Goal: Navigation & Orientation: Find specific page/section

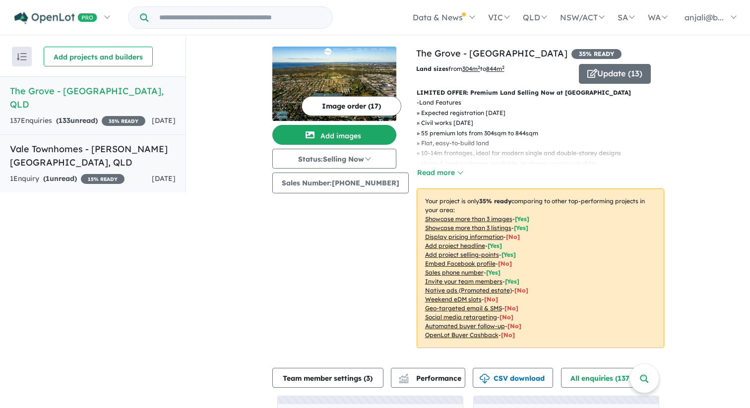
click at [80, 148] on h5 "Vale Townhomes - [PERSON_NAME][GEOGRAPHIC_DATA] , [GEOGRAPHIC_DATA]" at bounding box center [93, 155] width 166 height 27
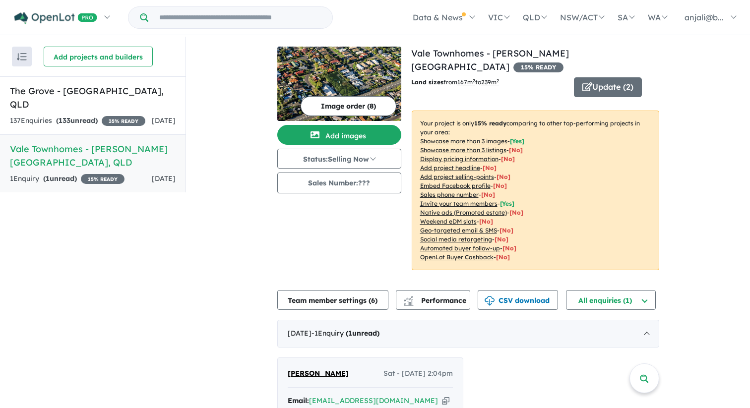
click at [294, 86] on img at bounding box center [339, 84] width 124 height 74
click at [48, 95] on h5 "The Grove - [GEOGRAPHIC_DATA] , [GEOGRAPHIC_DATA]" at bounding box center [93, 97] width 166 height 27
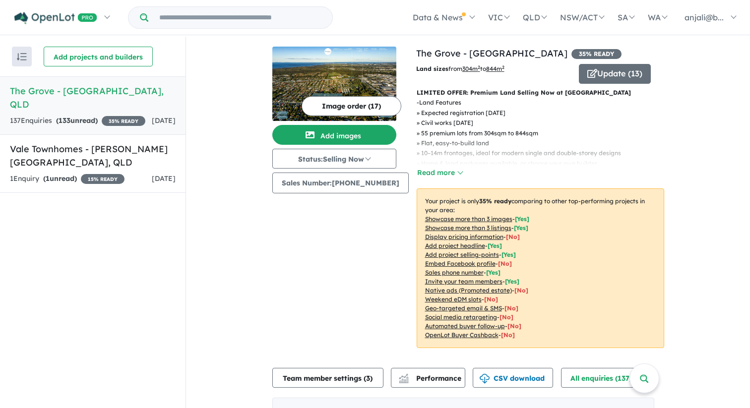
click at [343, 68] on img at bounding box center [334, 84] width 124 height 74
